Goal: Find specific page/section: Find specific page/section

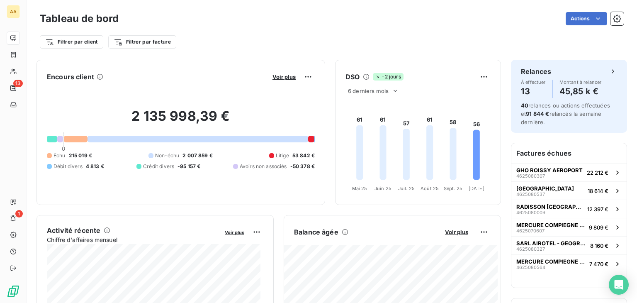
drag, startPoint x: 264, startPoint y: 94, endPoint x: 267, endPoint y: 90, distance: 4.7
drag, startPoint x: 267, startPoint y: 90, endPoint x: 315, endPoint y: 45, distance: 65.7
click at [315, 45] on div "Filtrer par client Filtrer par facture" at bounding box center [332, 42] width 584 height 16
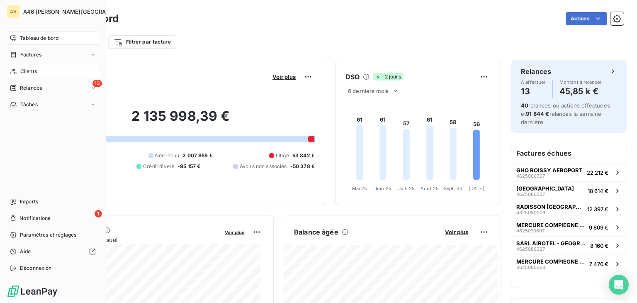
click at [32, 70] on span "Clients" at bounding box center [28, 71] width 17 height 7
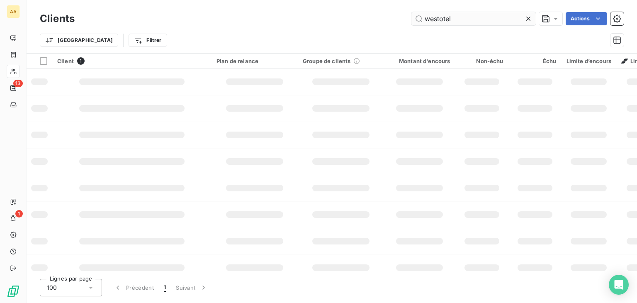
type input "westotel"
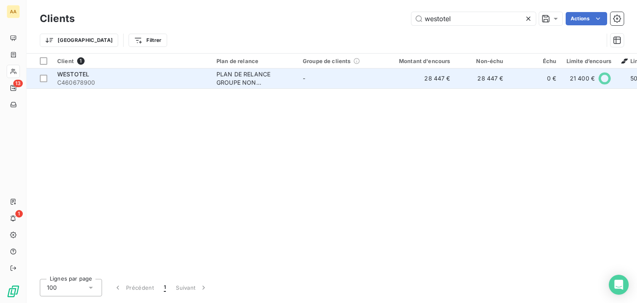
click at [223, 79] on div "PLAN DE RELANCE GROUPE NON AUTOMATIQUE" at bounding box center [254, 78] width 76 height 17
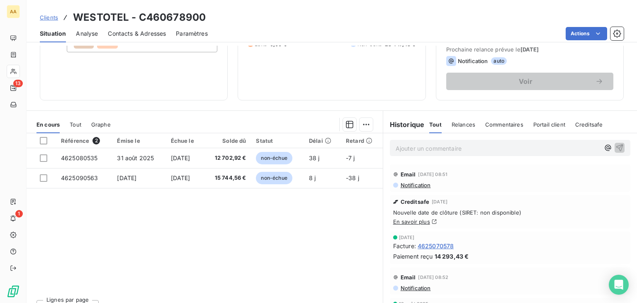
scroll to position [124, 0]
